Goal: Use online tool/utility: Use online tool/utility

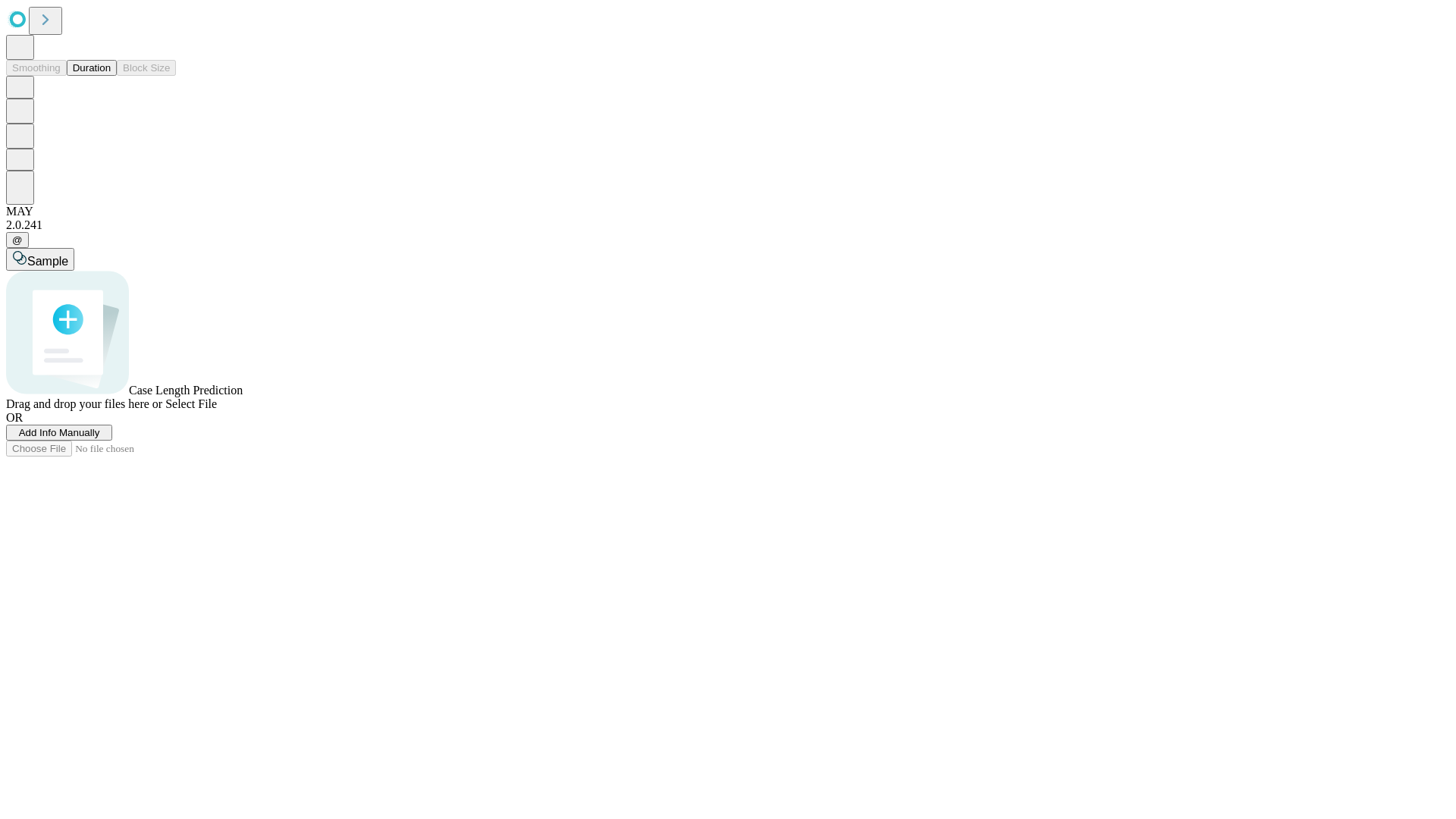
click at [217, 410] on span "Select File" at bounding box center [192, 404] width 52 height 13
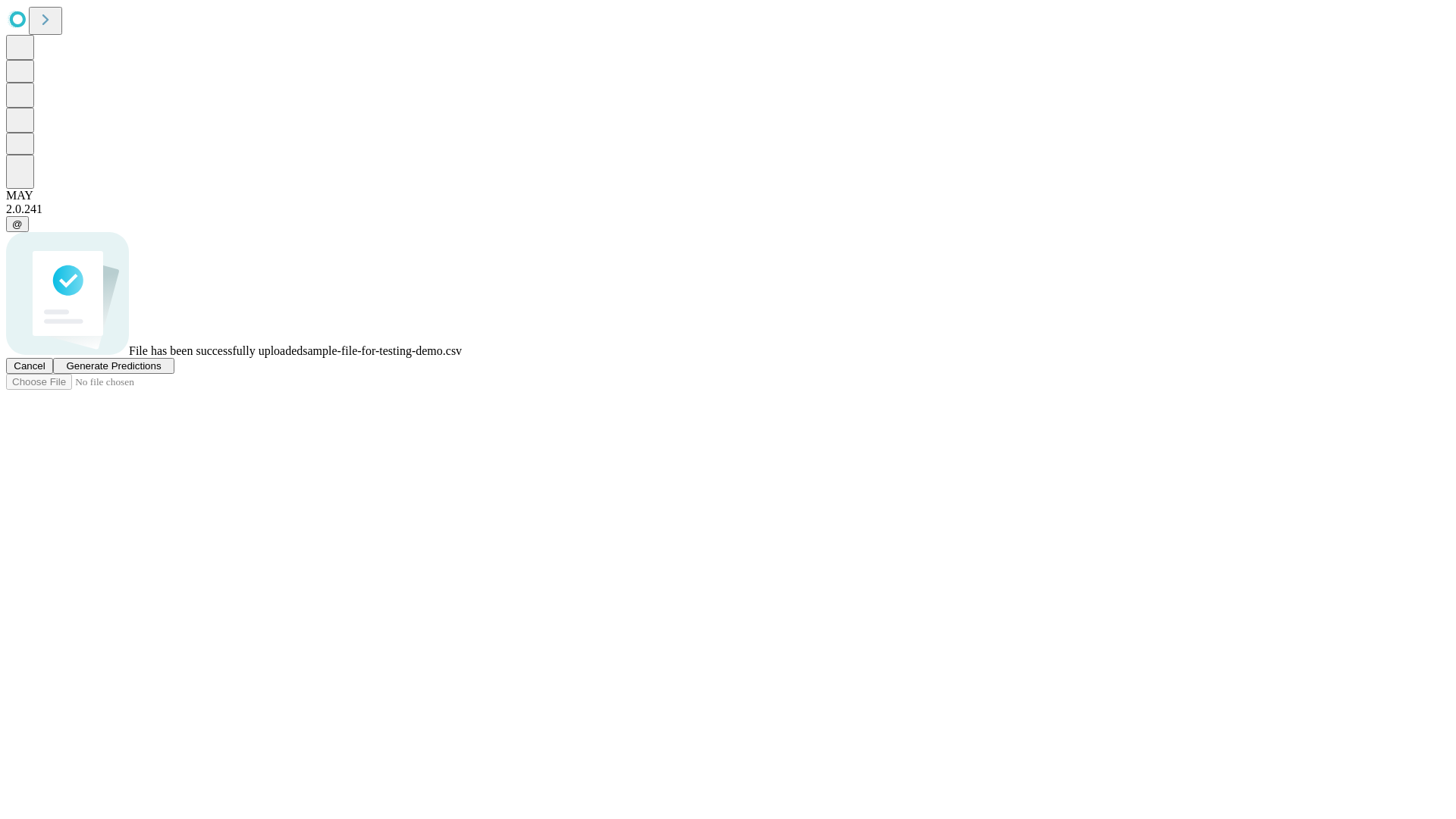
click at [161, 371] on span "Generate Predictions" at bounding box center [114, 365] width 95 height 12
